Goal: Information Seeking & Learning: Check status

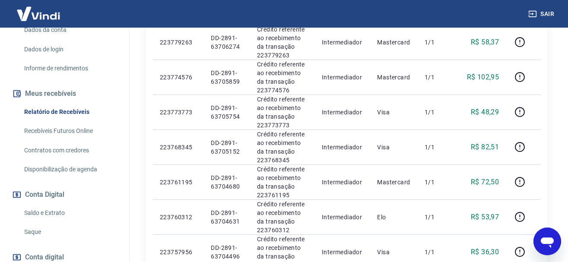
scroll to position [438, 0]
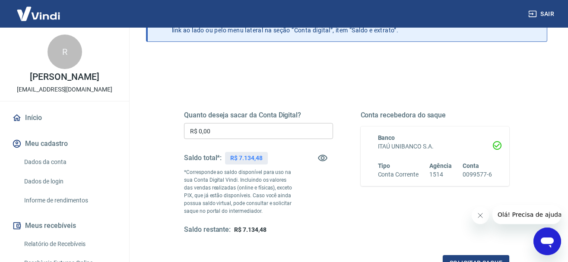
scroll to position [88, 0]
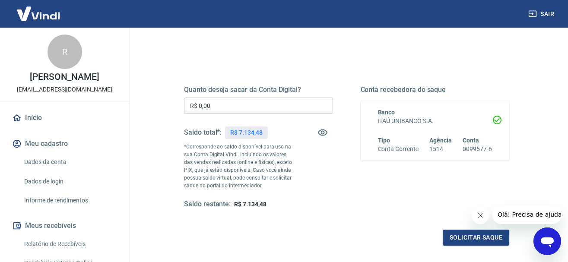
click at [48, 240] on link "Relatório de Recebíveis" at bounding box center [70, 244] width 98 height 18
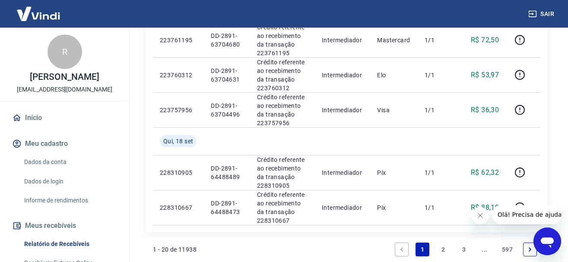
scroll to position [790, 0]
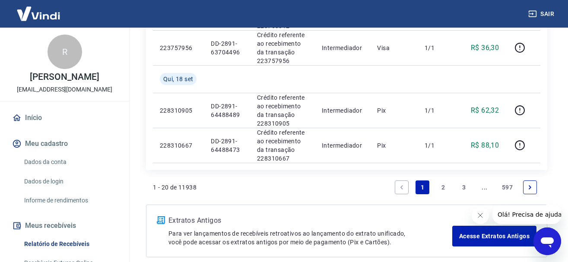
click at [477, 215] on icon "Fechar mensagem da empresa" at bounding box center [479, 215] width 7 height 7
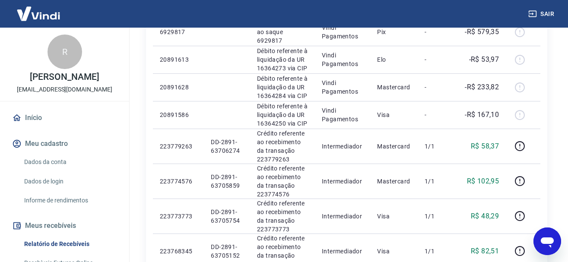
scroll to position [438, 0]
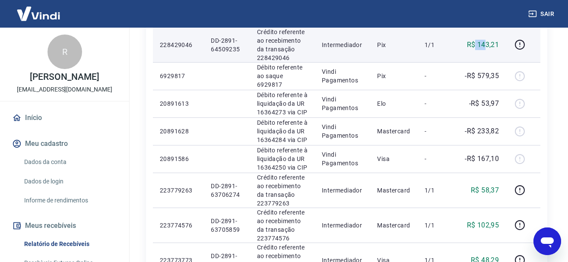
drag, startPoint x: 477, startPoint y: 158, endPoint x: 492, endPoint y: 158, distance: 14.7
click at [492, 50] on p "R$ 143,21" at bounding box center [483, 45] width 32 height 10
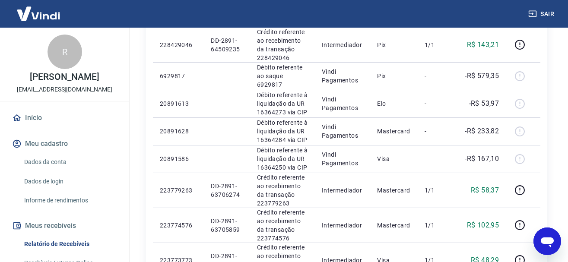
drag, startPoint x: 481, startPoint y: 102, endPoint x: 495, endPoint y: 102, distance: 13.8
click at [495, 15] on p "R$ 55,00" at bounding box center [484, 10] width 28 height 10
drag, startPoint x: 478, startPoint y: 54, endPoint x: 505, endPoint y: 54, distance: 26.3
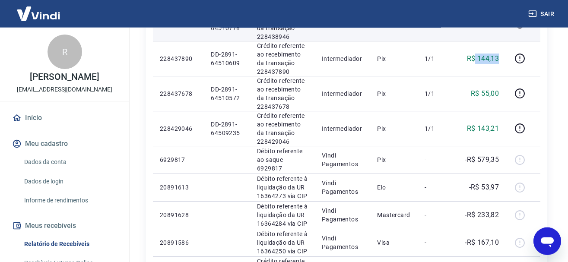
scroll to position [350, 0]
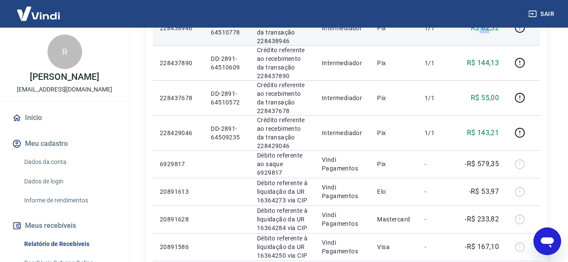
drag, startPoint x: 484, startPoint y: 88, endPoint x: 501, endPoint y: 87, distance: 16.9
click at [498, 33] on p "R$ 62,32" at bounding box center [484, 28] width 28 height 10
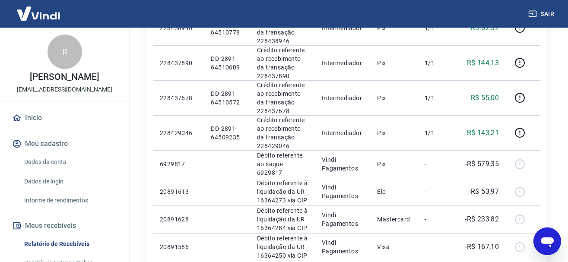
drag, startPoint x: 475, startPoint y: 41, endPoint x: 498, endPoint y: 41, distance: 22.4
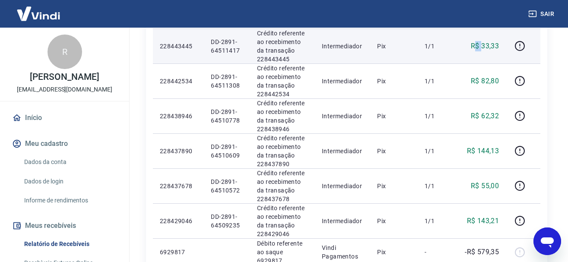
drag, startPoint x: 479, startPoint y: 80, endPoint x: 492, endPoint y: 79, distance: 12.5
click at [489, 63] on td "R$ 33,33" at bounding box center [481, 45] width 49 height 35
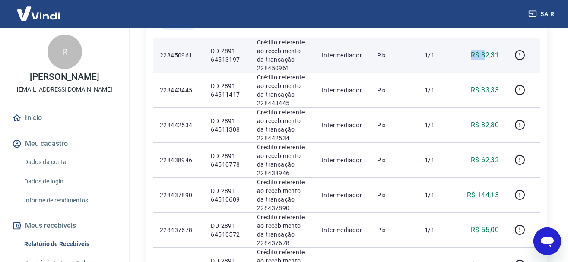
drag, startPoint x: 477, startPoint y: 68, endPoint x: 492, endPoint y: 68, distance: 14.7
click at [489, 60] on p "R$ 82,31" at bounding box center [484, 55] width 28 height 10
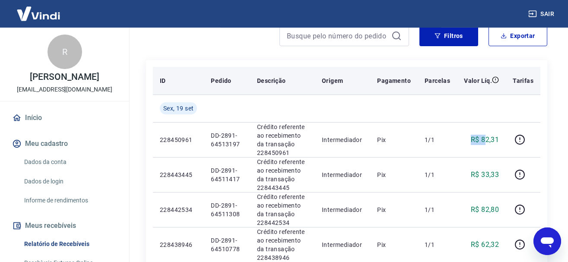
scroll to position [129, 0]
